Goal: Navigation & Orientation: Find specific page/section

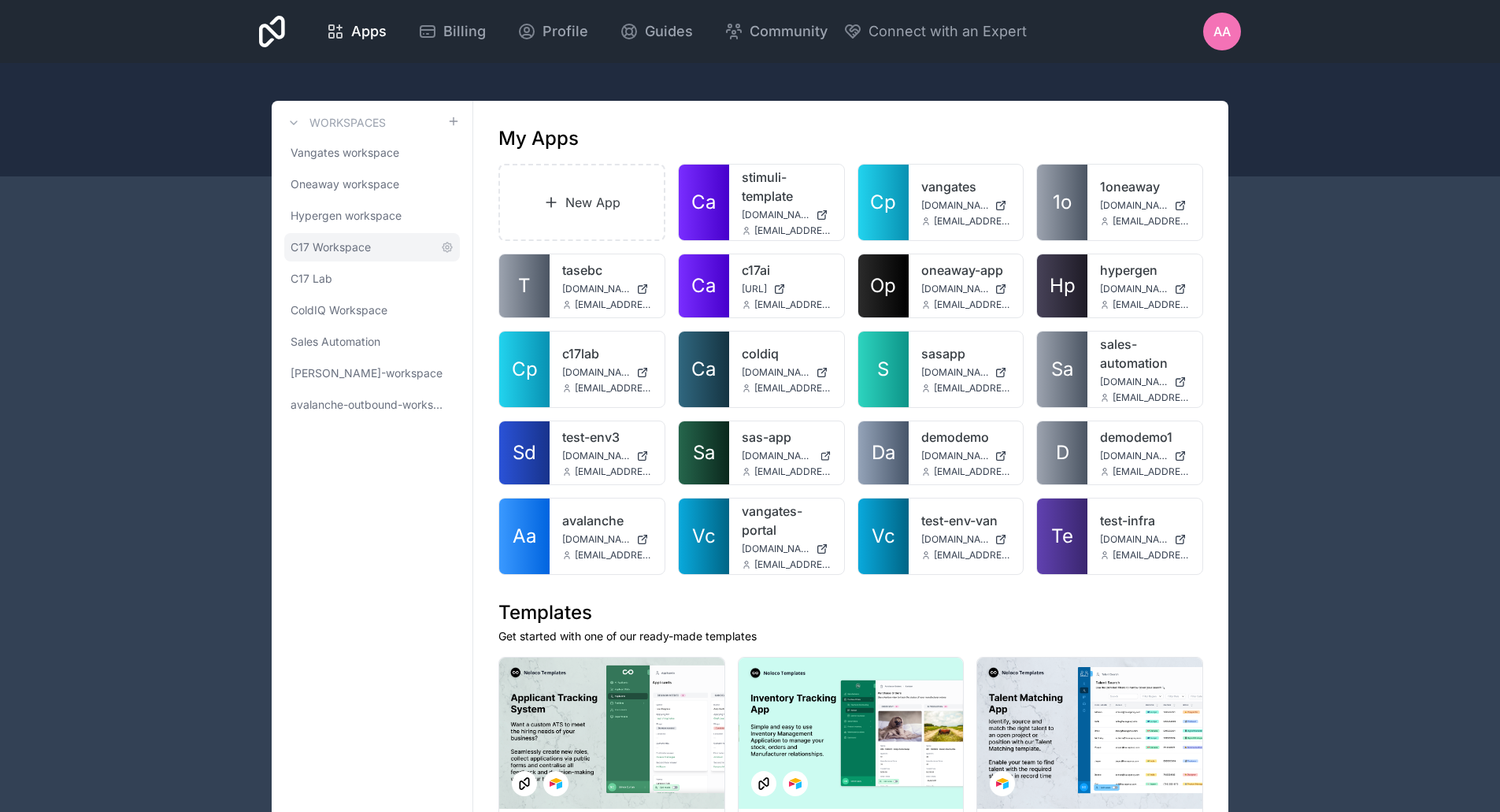
click at [329, 255] on link "C17 Workspace" at bounding box center [373, 246] width 176 height 28
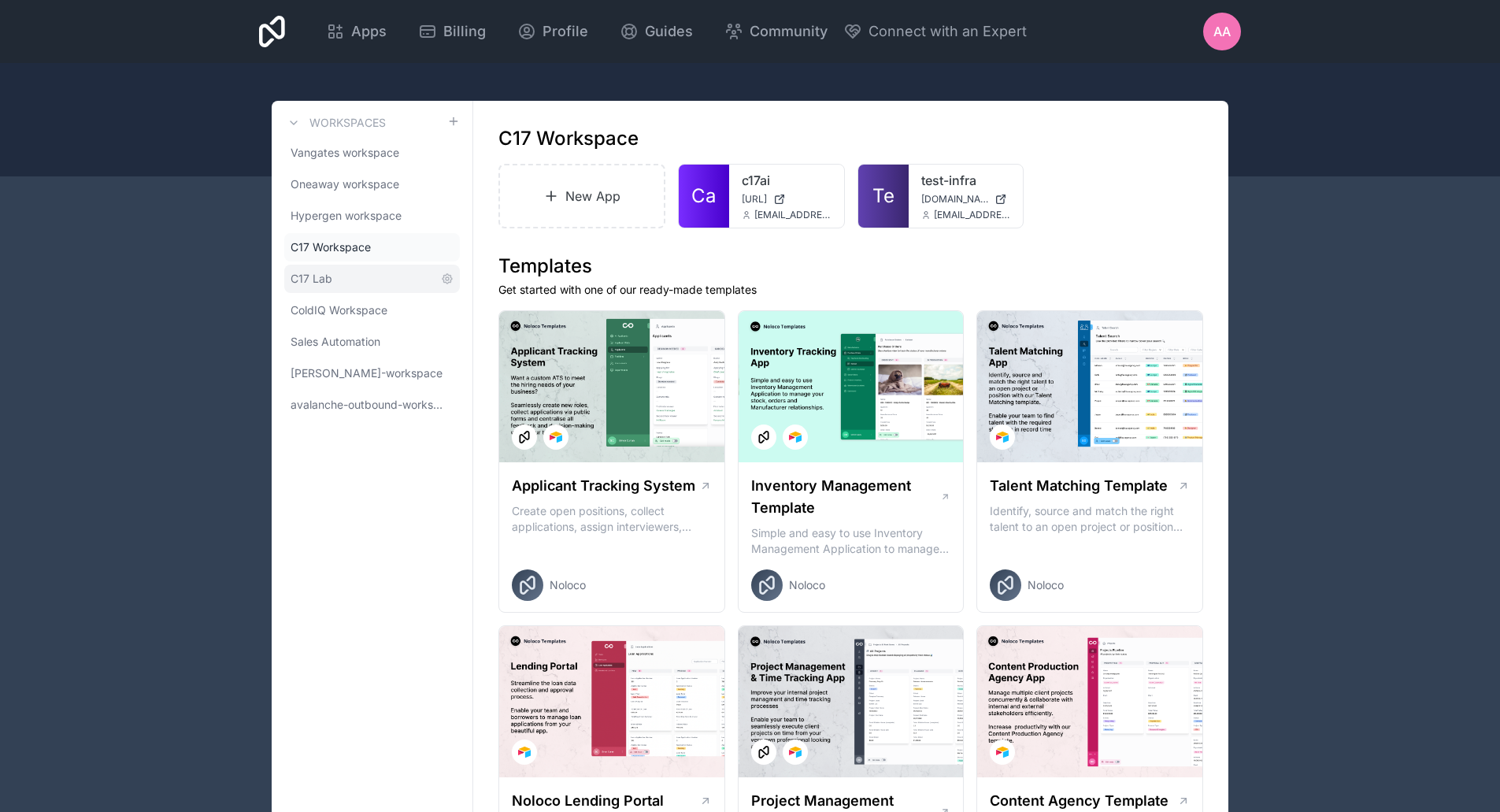
click at [325, 278] on span "C17 Lab" at bounding box center [312, 278] width 42 height 15
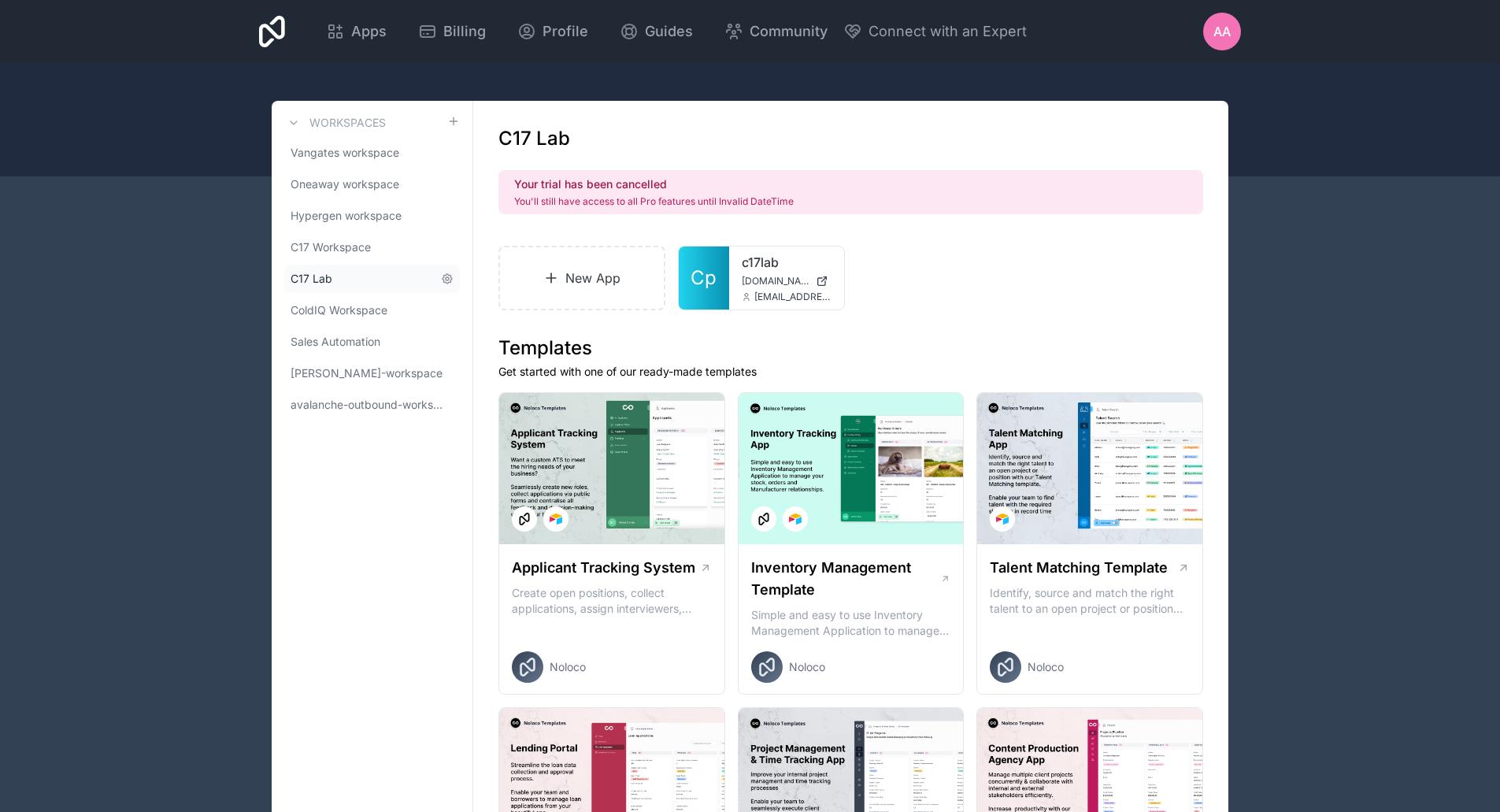
click at [305, 267] on link "C17 Lab" at bounding box center [373, 278] width 176 height 28
click at [398, 243] on link "C17 Workspace" at bounding box center [373, 246] width 176 height 28
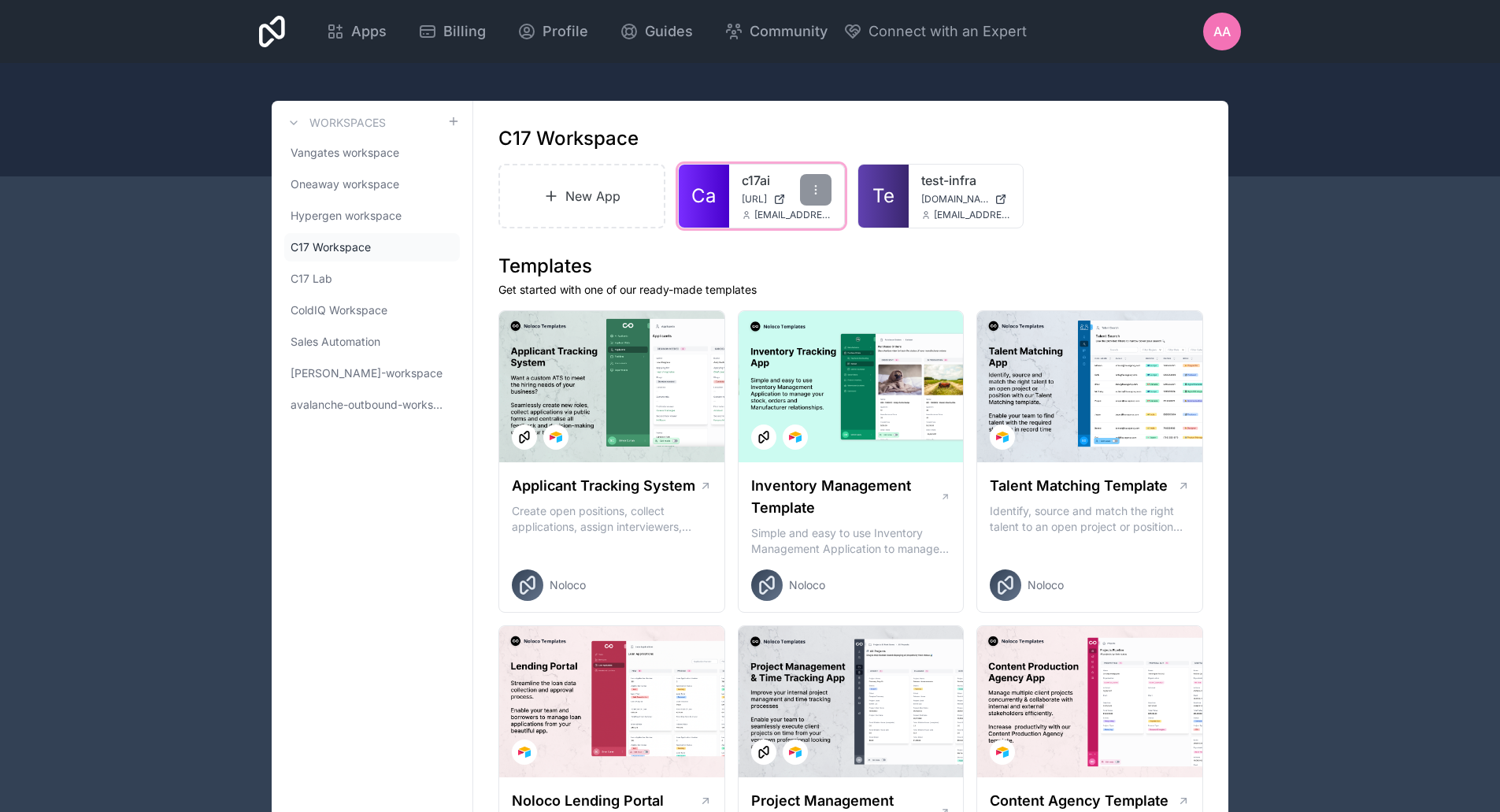
click at [711, 194] on span "Ca" at bounding box center [703, 196] width 24 height 25
